Goal: Navigation & Orientation: Go to known website

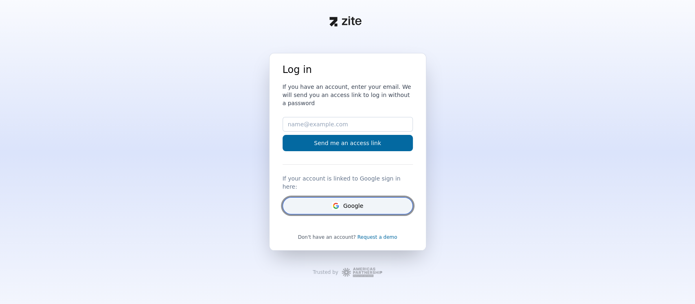
click at [351, 200] on button "Google" at bounding box center [348, 205] width 130 height 17
